Goal: Transaction & Acquisition: Subscribe to service/newsletter

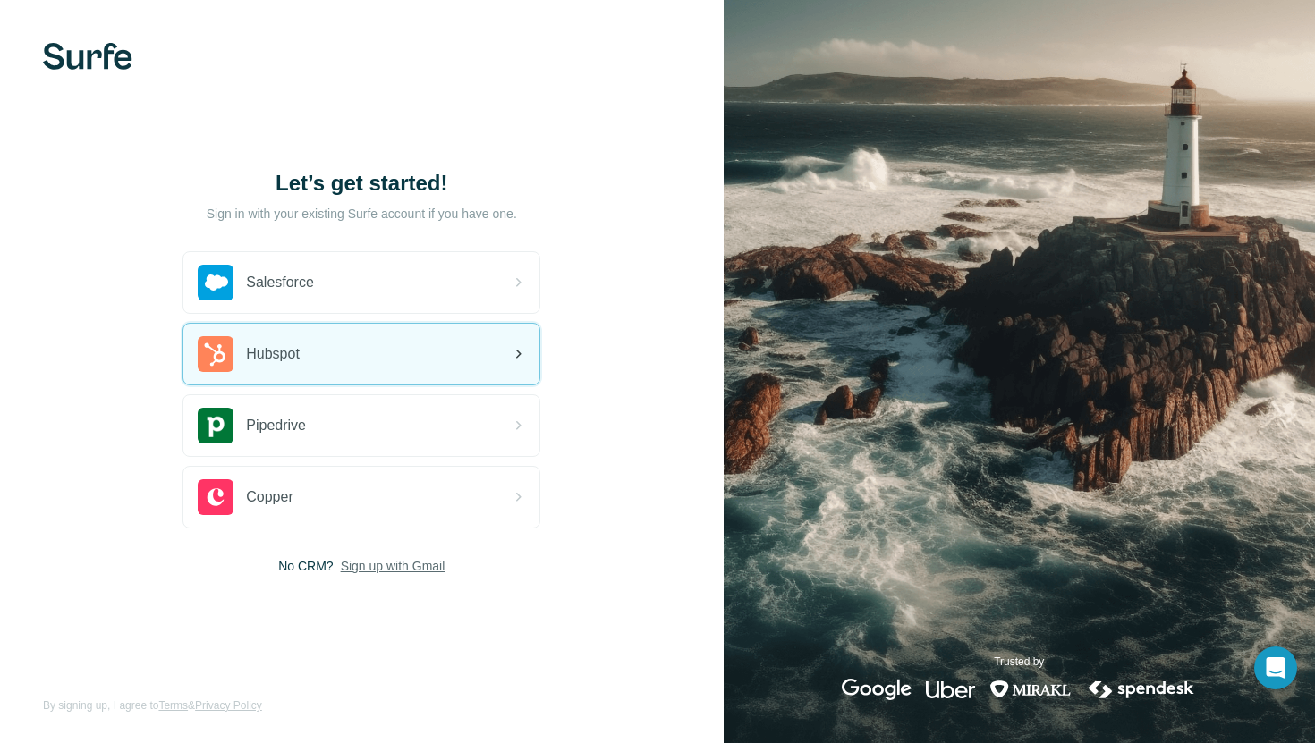
click at [388, 355] on div "Hubspot" at bounding box center [361, 354] width 356 height 61
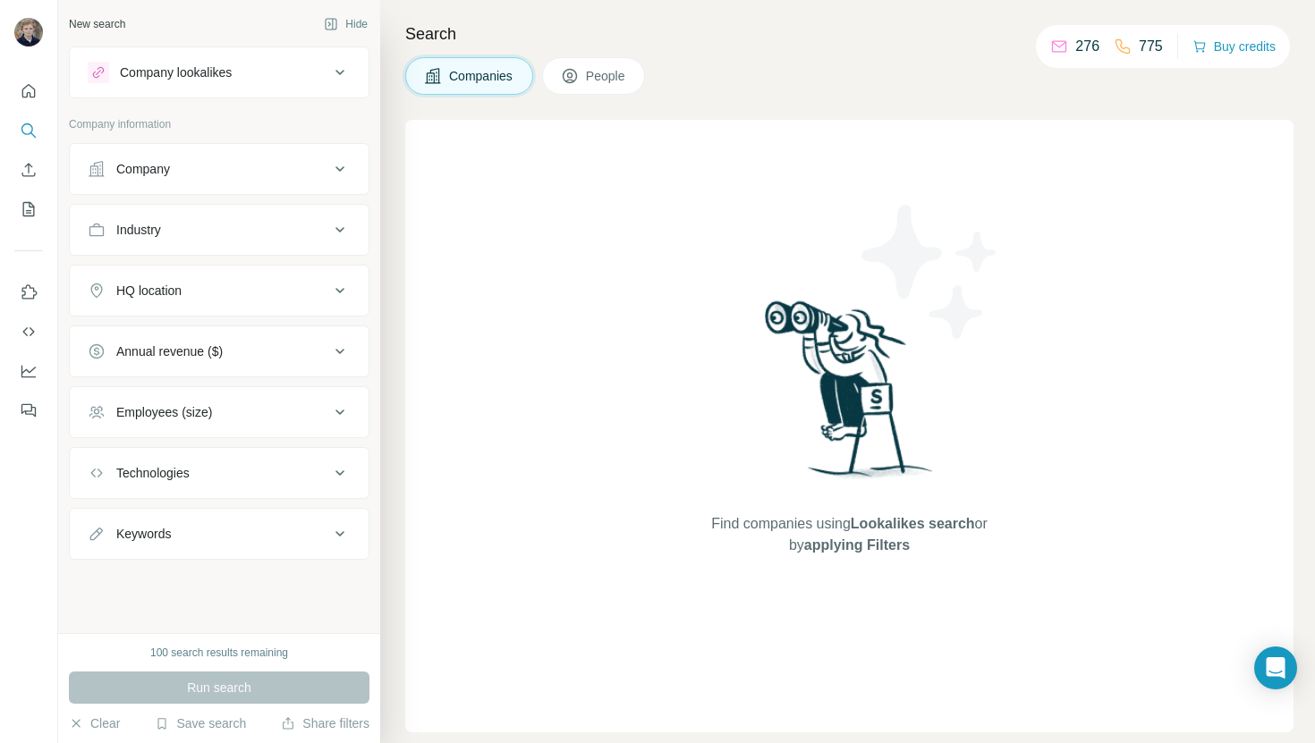
click at [872, 213] on img at bounding box center [930, 271] width 161 height 161
click at [579, 68] on icon at bounding box center [570, 76] width 18 height 18
